Goal: Transaction & Acquisition: Purchase product/service

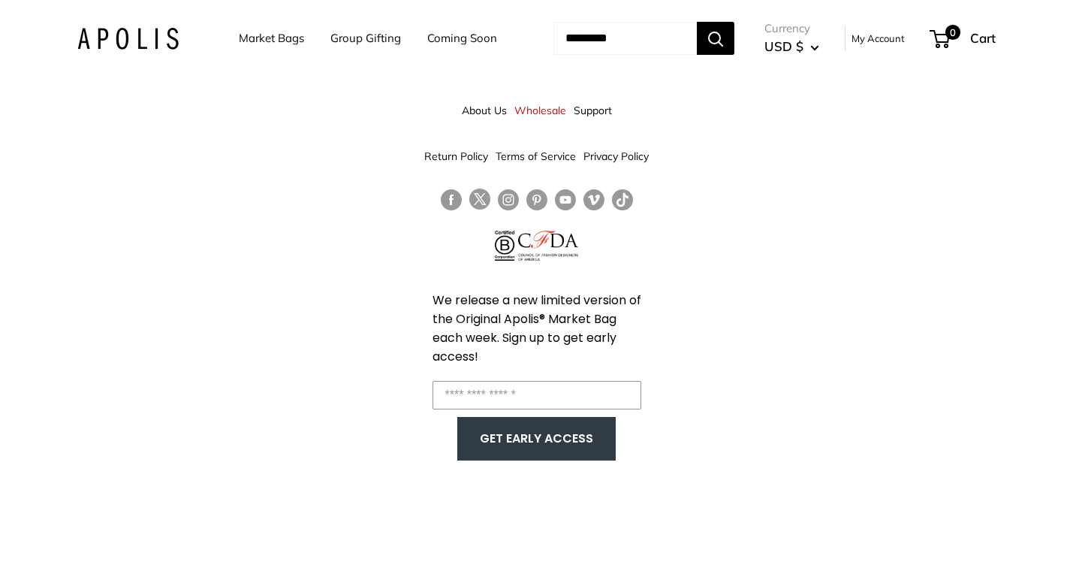
click at [351, 38] on link "Group Gifting" at bounding box center [365, 38] width 71 height 21
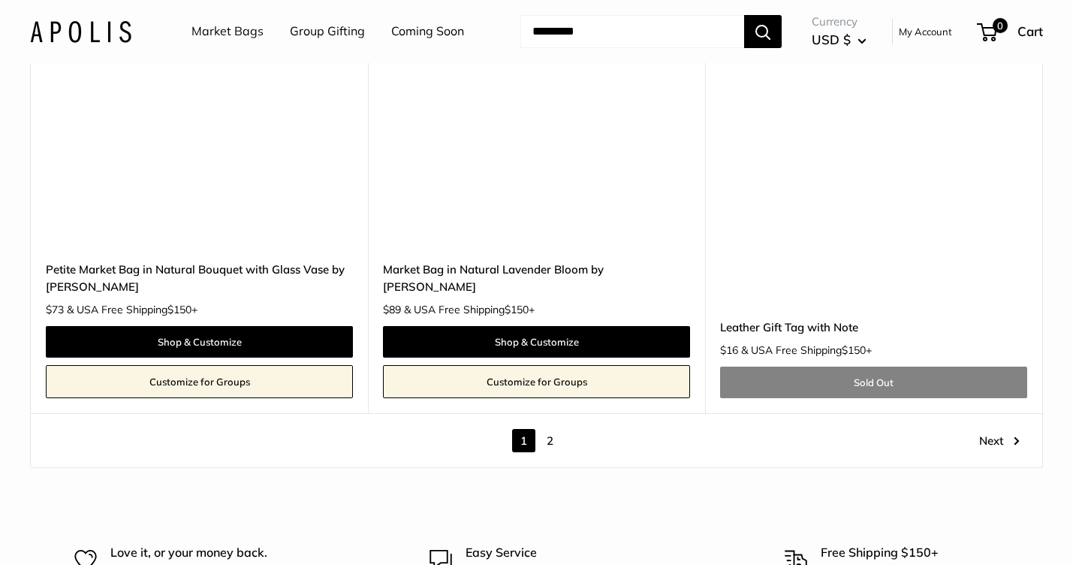
scroll to position [8439, 0]
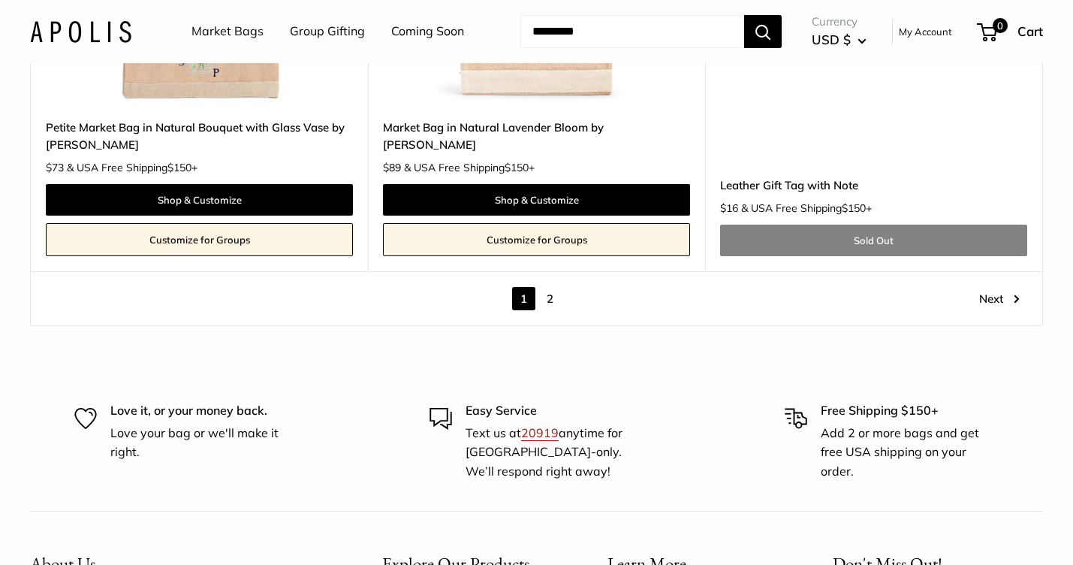
click at [550, 287] on link "2" at bounding box center [550, 298] width 23 height 23
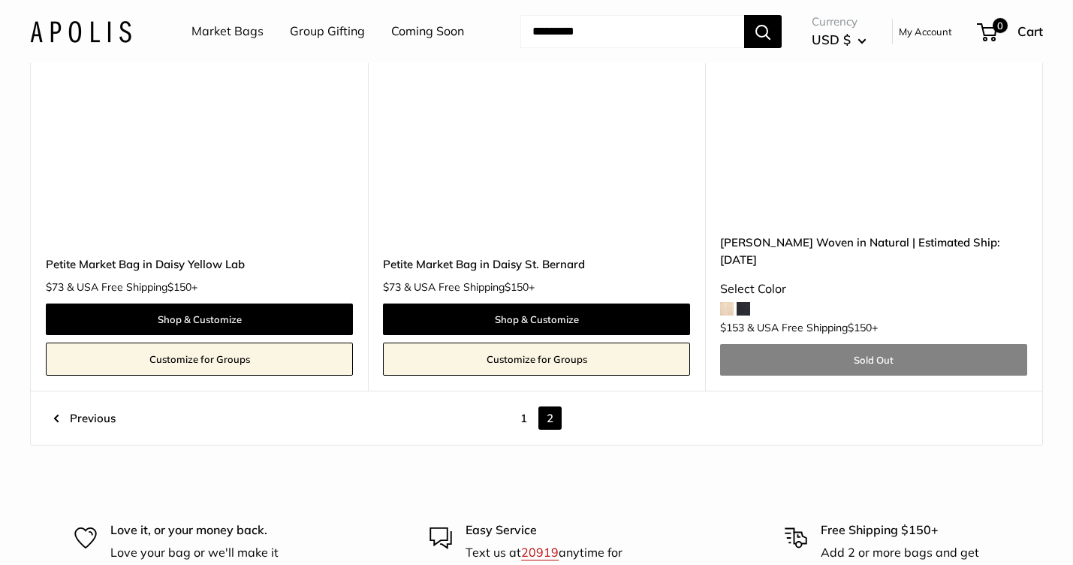
scroll to position [6149, 0]
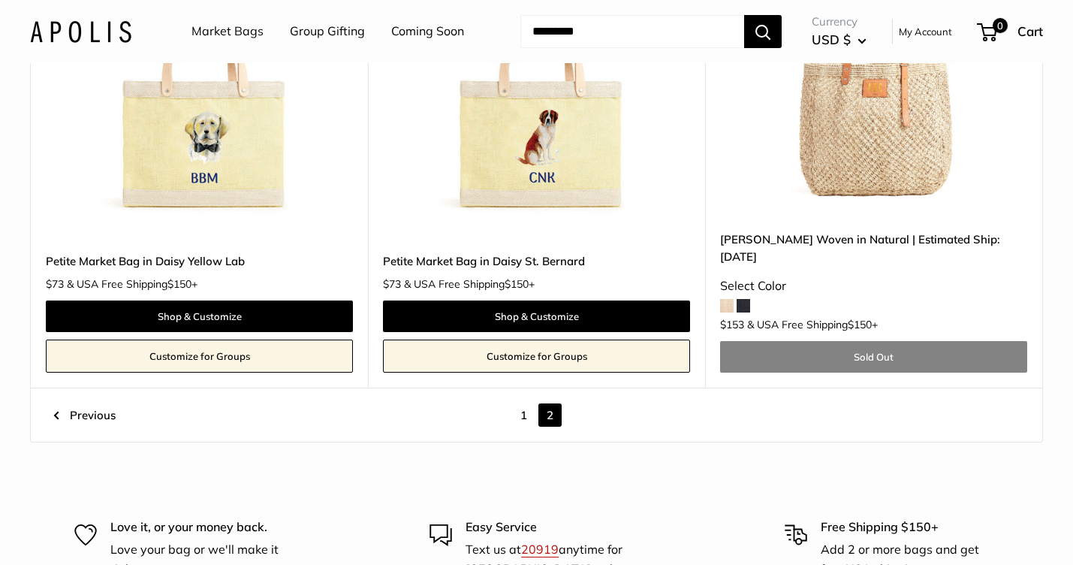
click at [524, 403] on link "1" at bounding box center [523, 414] width 23 height 23
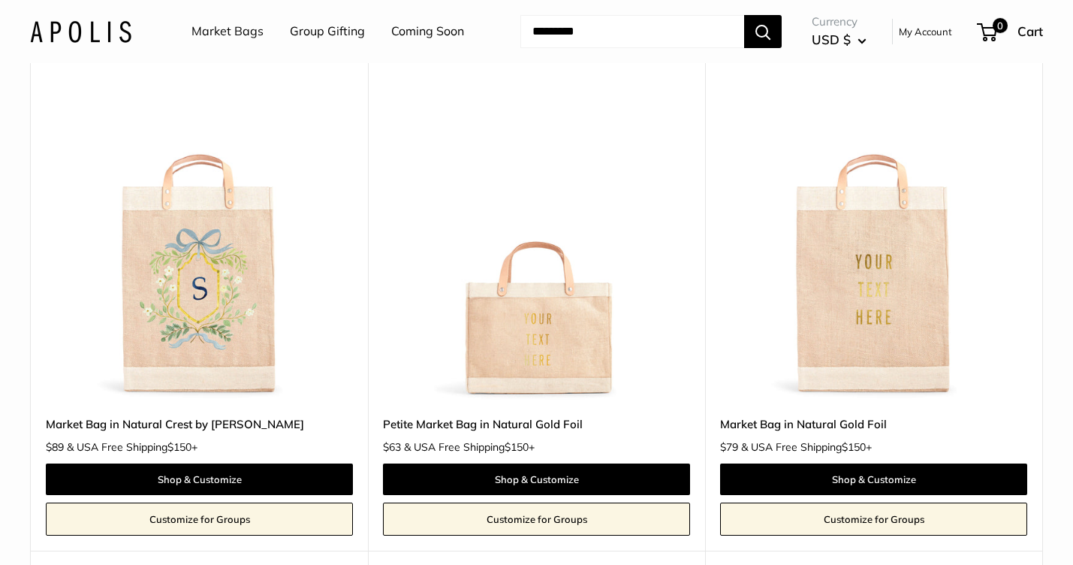
scroll to position [2403, 0]
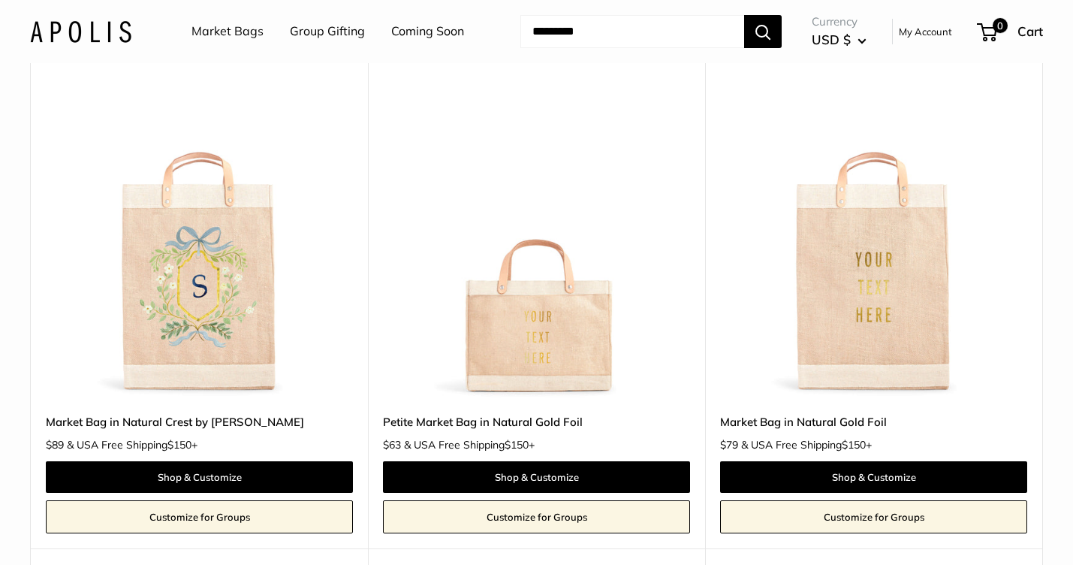
click at [540, 502] on link "Customize for Groups" at bounding box center [536, 516] width 307 height 33
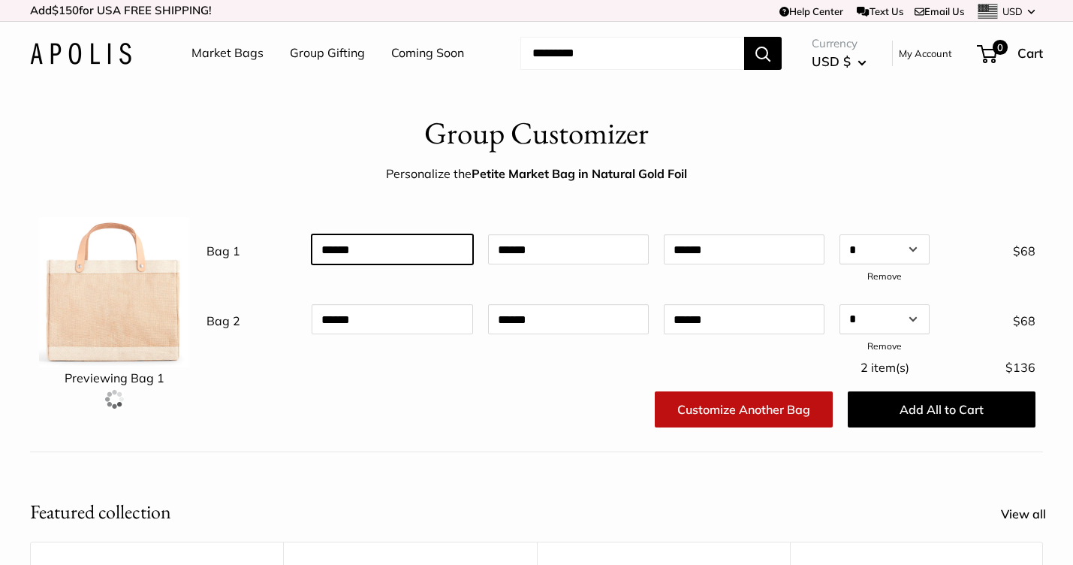
click at [357, 251] on input "text" at bounding box center [392, 249] width 161 height 30
type input "**********"
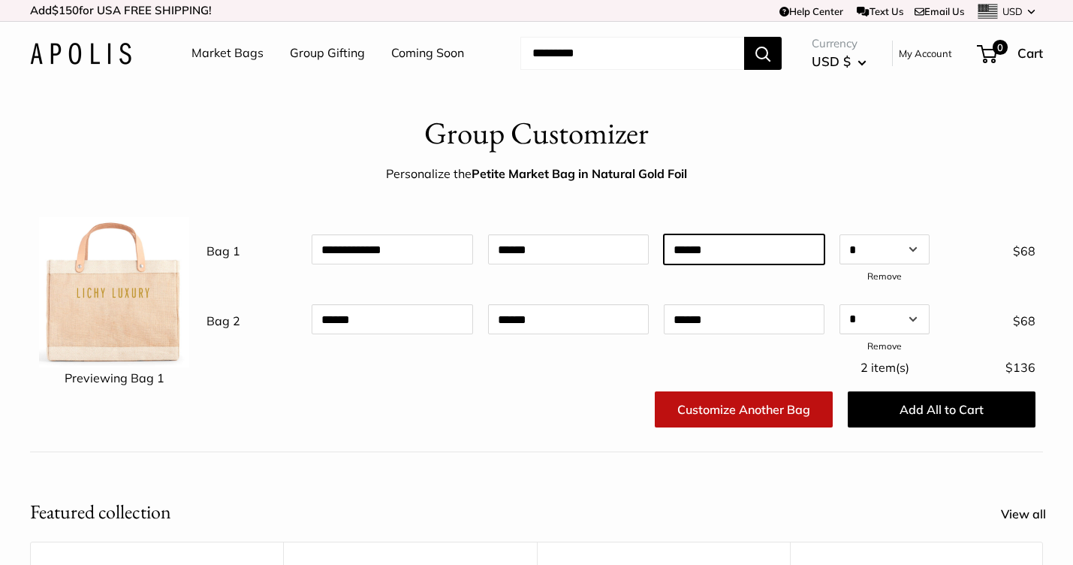
click at [694, 247] on input "text" at bounding box center [744, 249] width 161 height 30
type input "******"
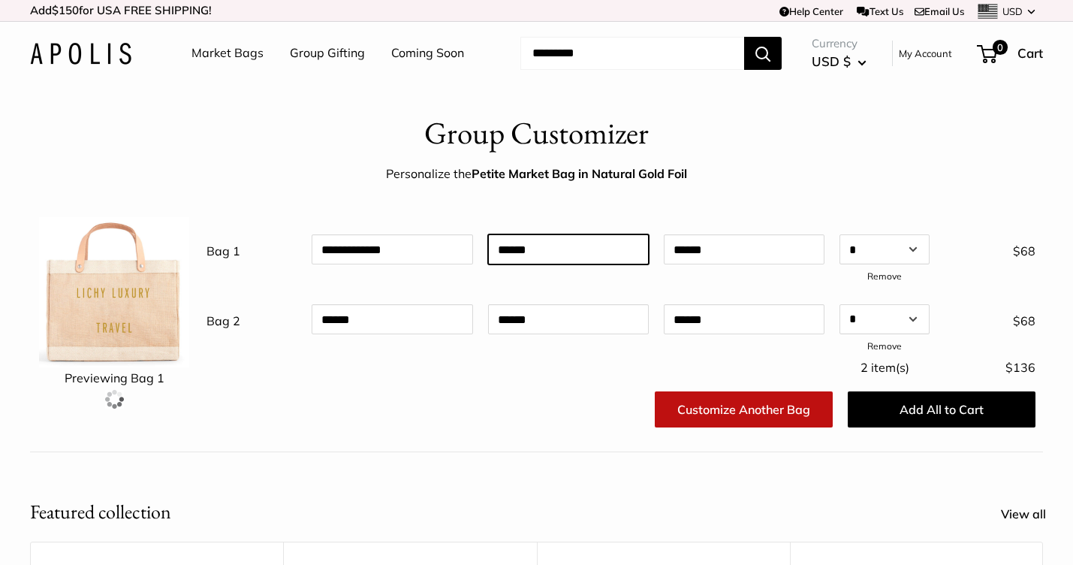
click at [569, 254] on input "text" at bounding box center [568, 249] width 161 height 30
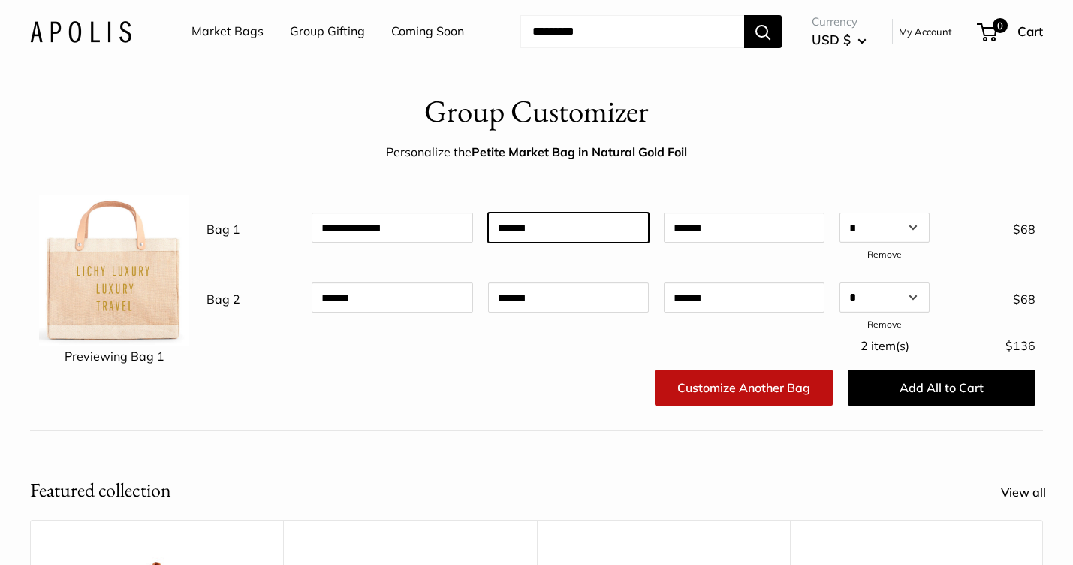
scroll to position [16, 0]
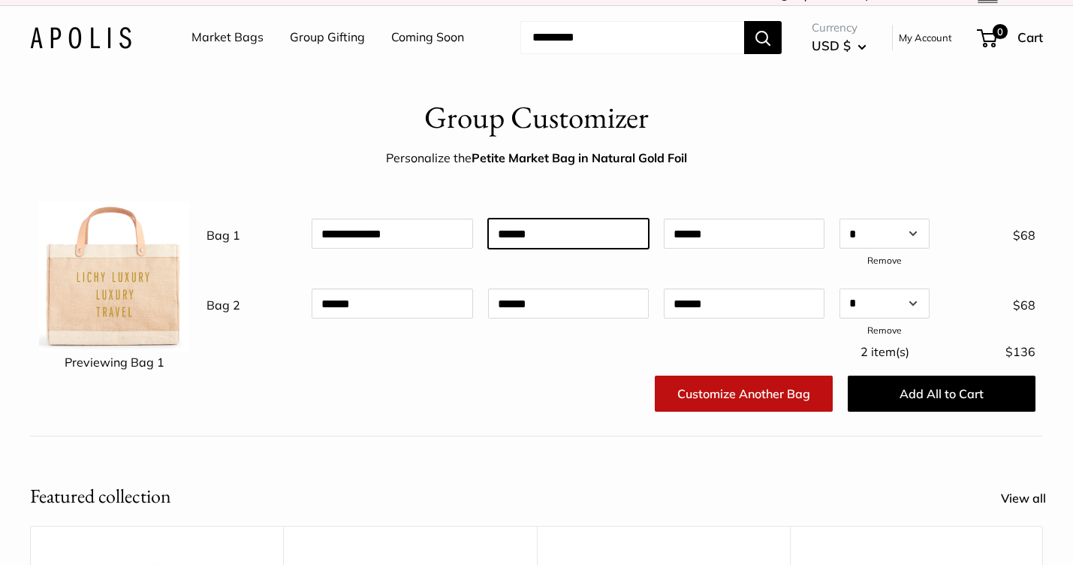
type input "******"
click at [304, 41] on link "Group Gifting" at bounding box center [327, 37] width 75 height 23
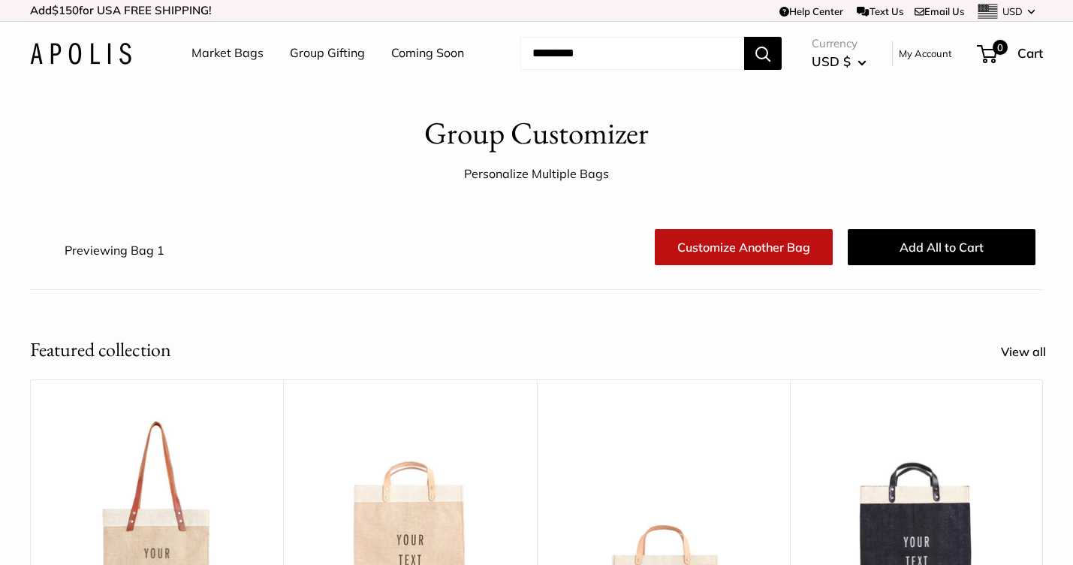
click at [421, 50] on link "Coming Soon" at bounding box center [427, 53] width 73 height 23
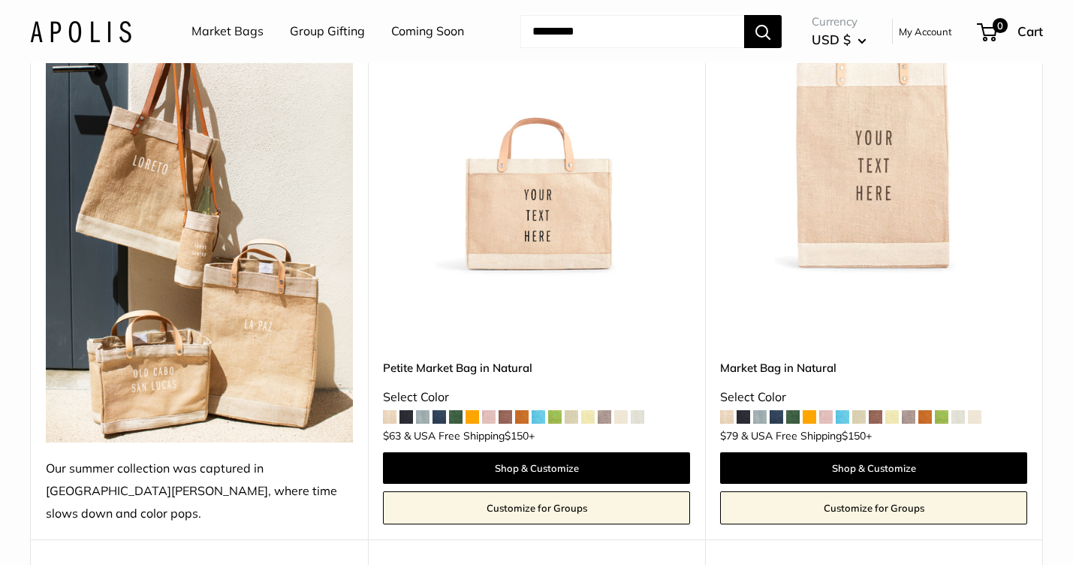
scroll to position [317, 0]
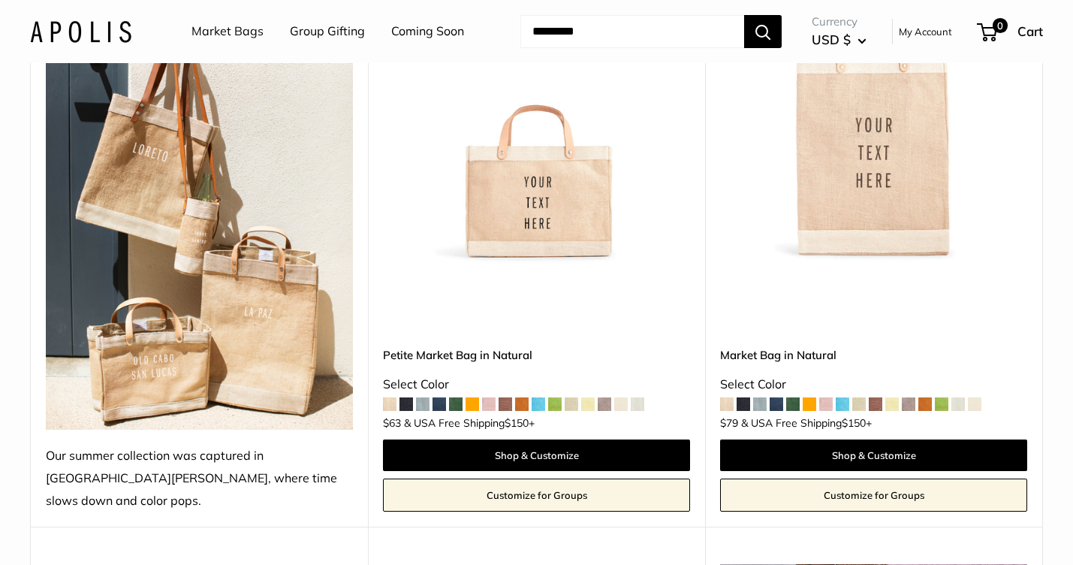
click at [407, 397] on span at bounding box center [407, 404] width 14 height 14
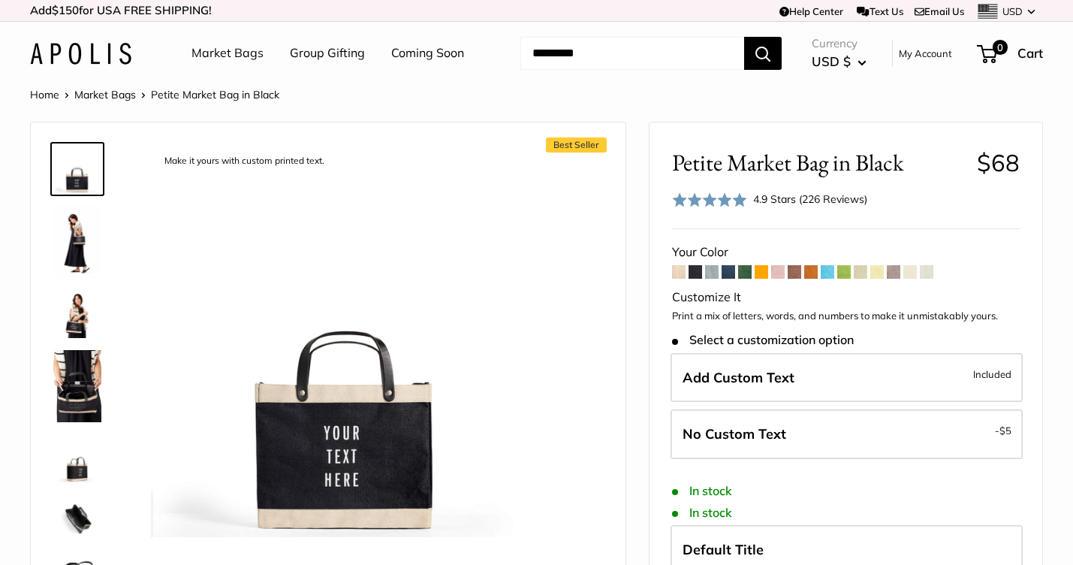
click at [681, 270] on span at bounding box center [679, 272] width 14 height 14
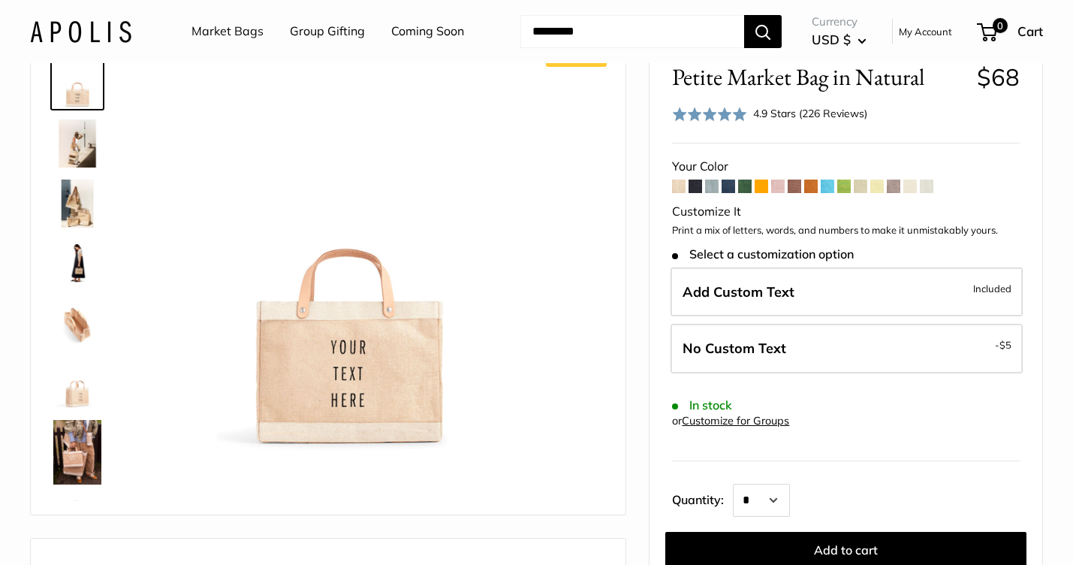
scroll to position [86, 0]
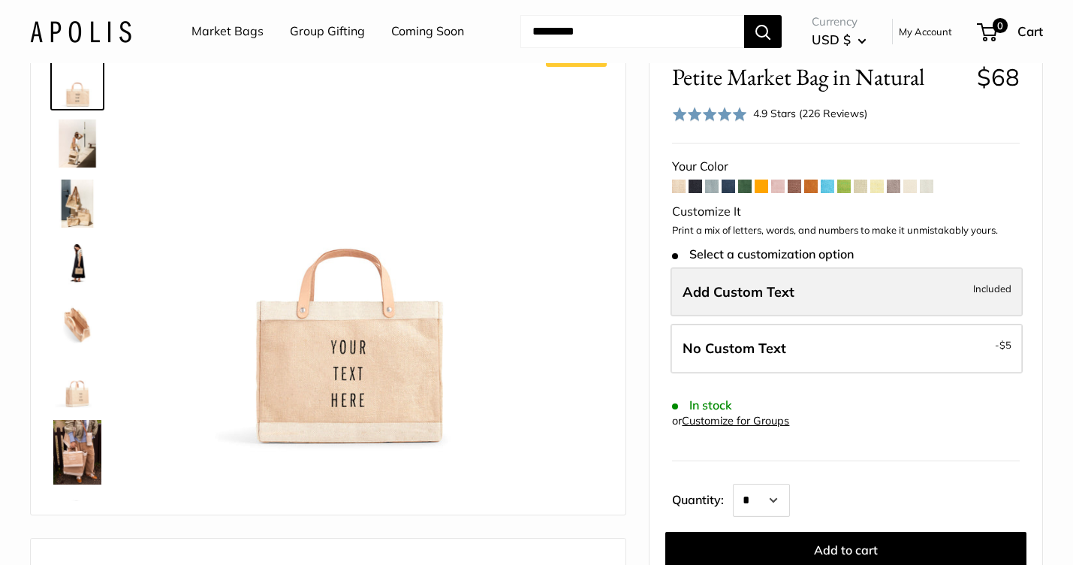
click at [723, 289] on span "Add Custom Text" at bounding box center [739, 291] width 112 height 17
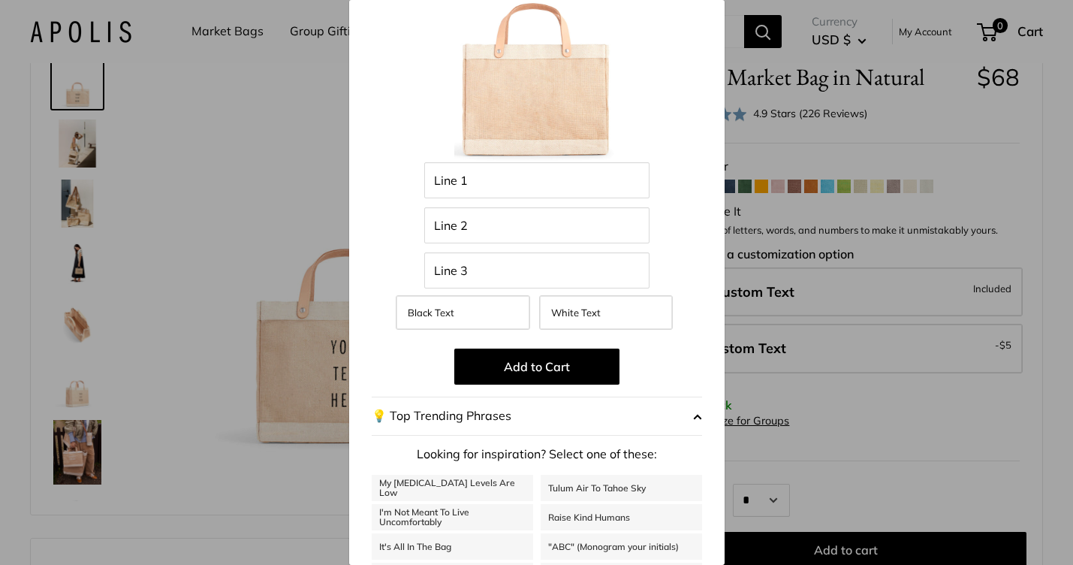
scroll to position [74, 0]
